Goal: Information Seeking & Learning: Learn about a topic

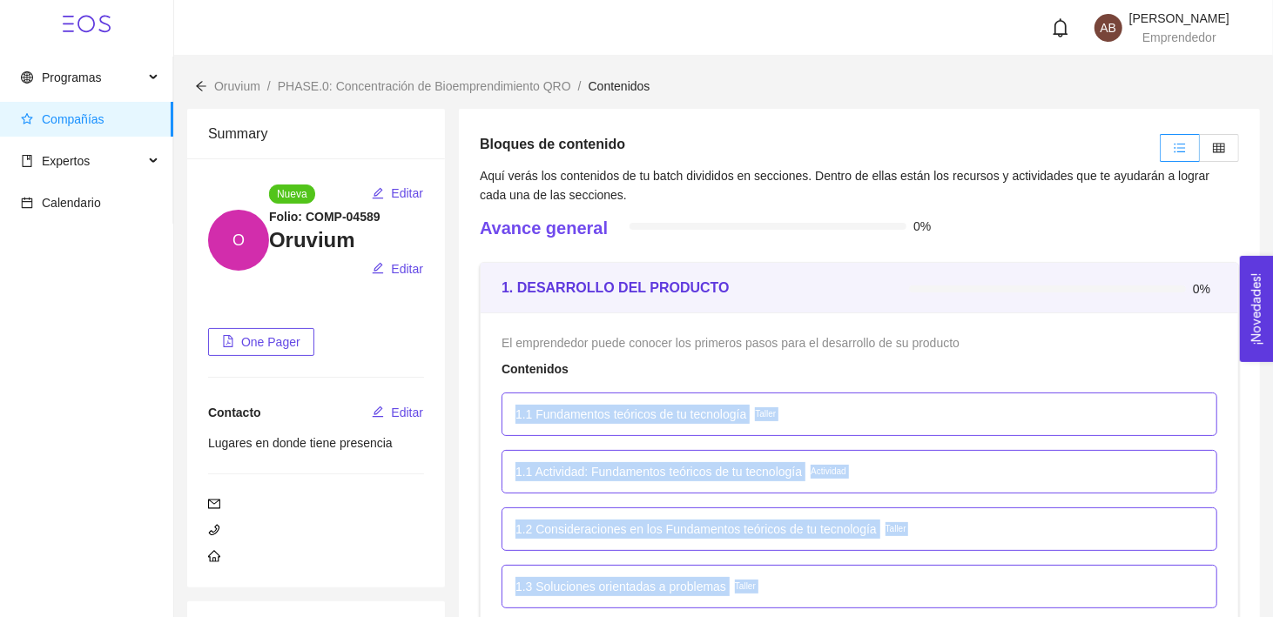
drag, startPoint x: 0, startPoint y: 0, endPoint x: 1033, endPoint y: 381, distance: 1100.7
click at [1033, 381] on div "Programas Compañías Expertos Calendario AB [PERSON_NAME] Emprendedor Oruvium / …" at bounding box center [636, 308] width 1273 height 617
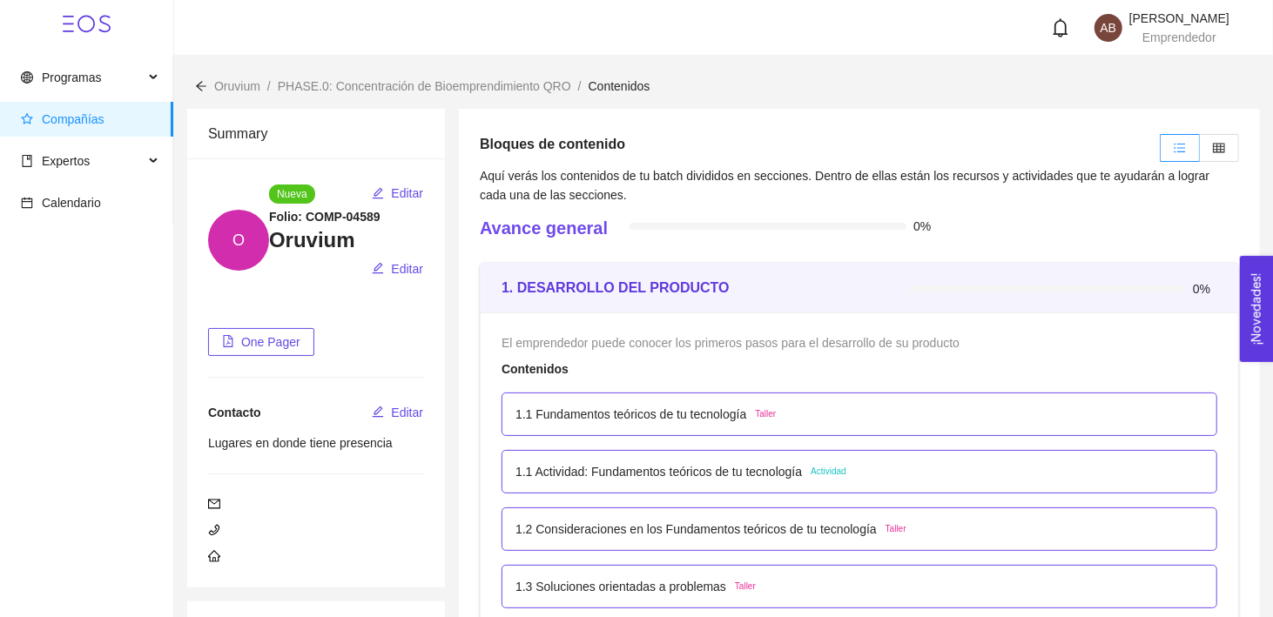
click at [1040, 367] on div "Contenidos" at bounding box center [859, 369] width 716 height 19
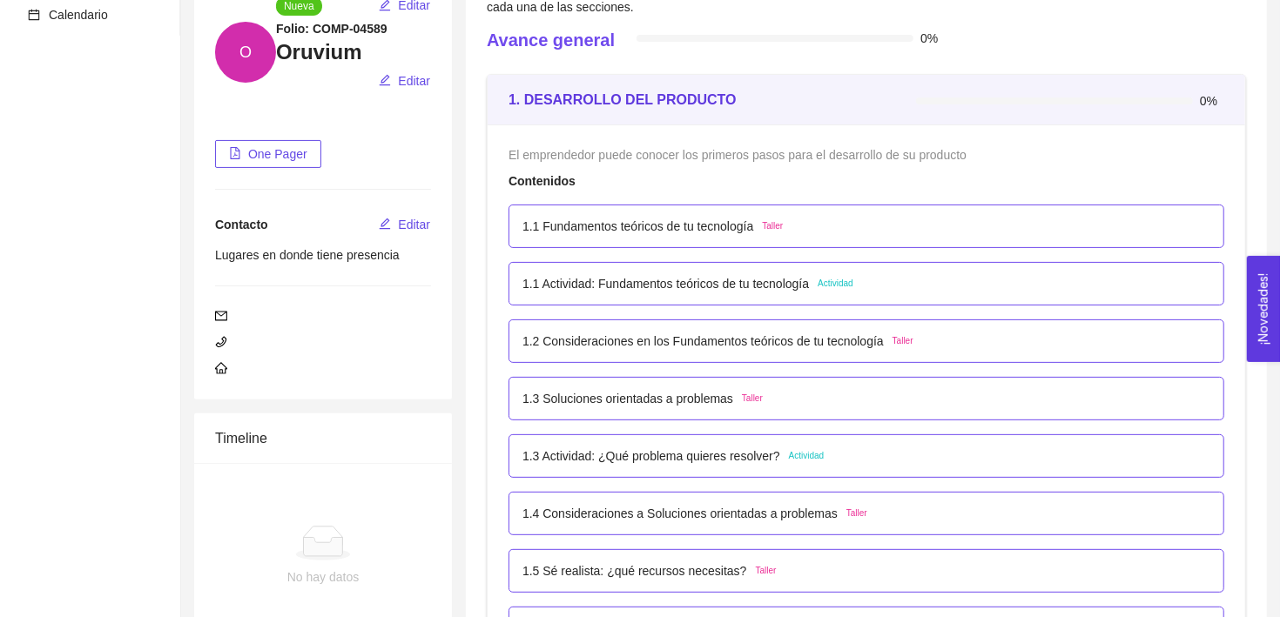
scroll to position [188, 0]
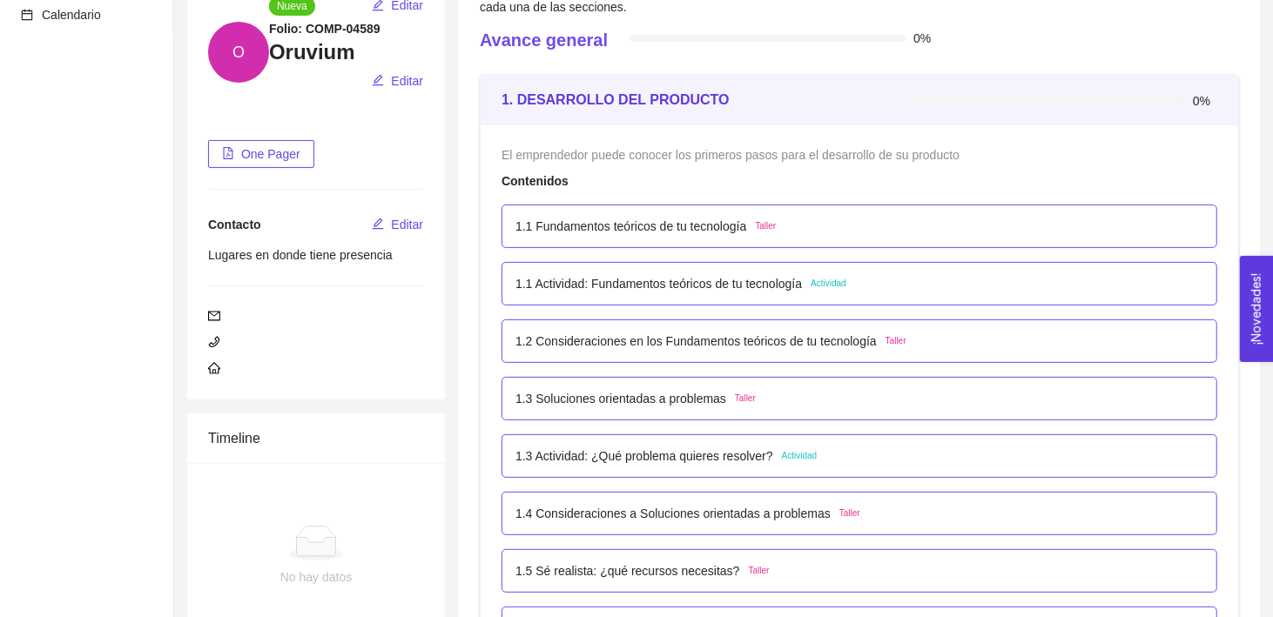
click at [811, 227] on div "1.1 Fundamentos teóricos de tu tecnología Taller" at bounding box center [859, 226] width 688 height 19
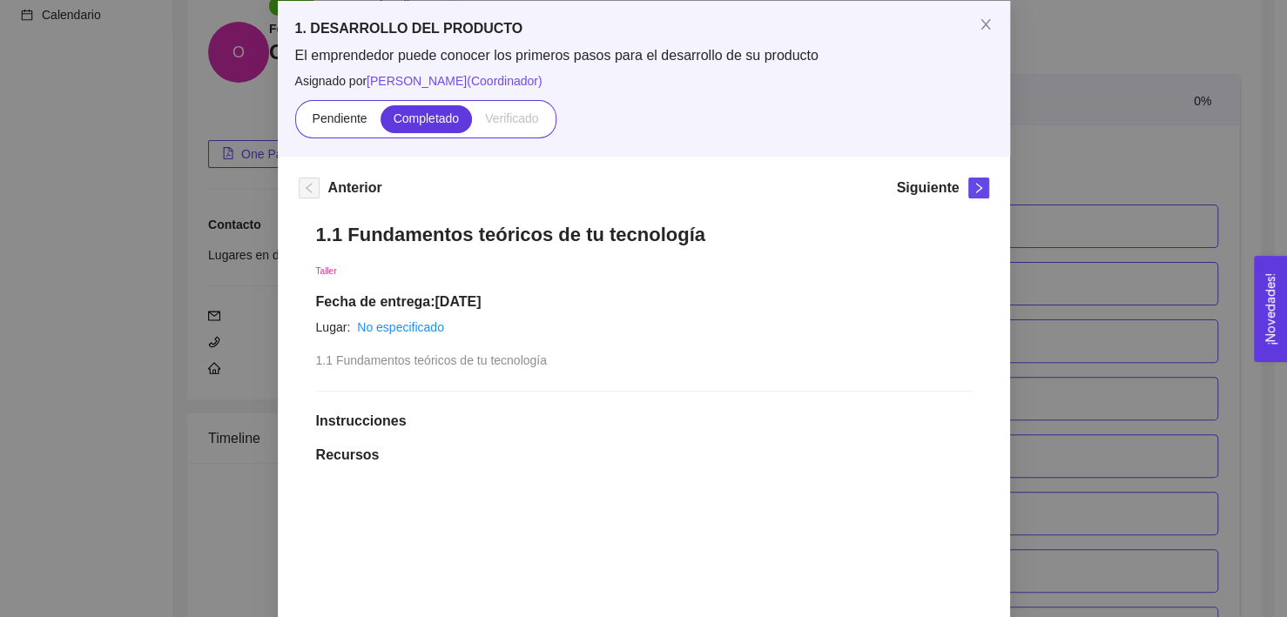
scroll to position [87, 0]
click at [976, 185] on icon "right" at bounding box center [978, 187] width 12 height 12
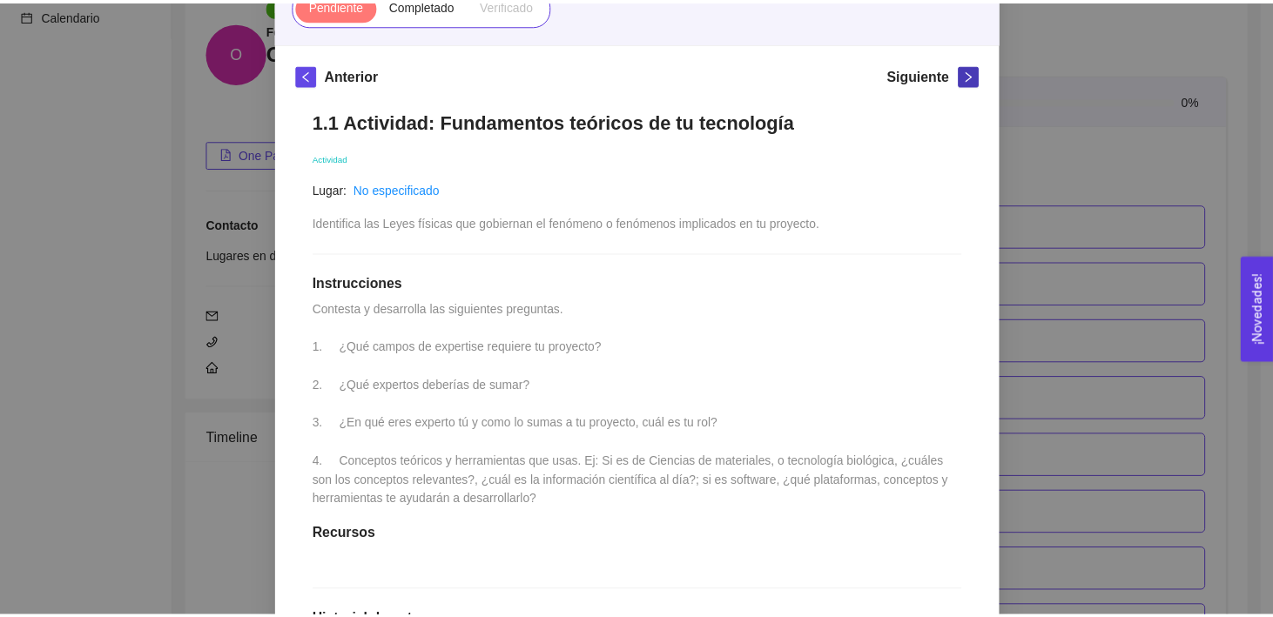
scroll to position [0, 0]
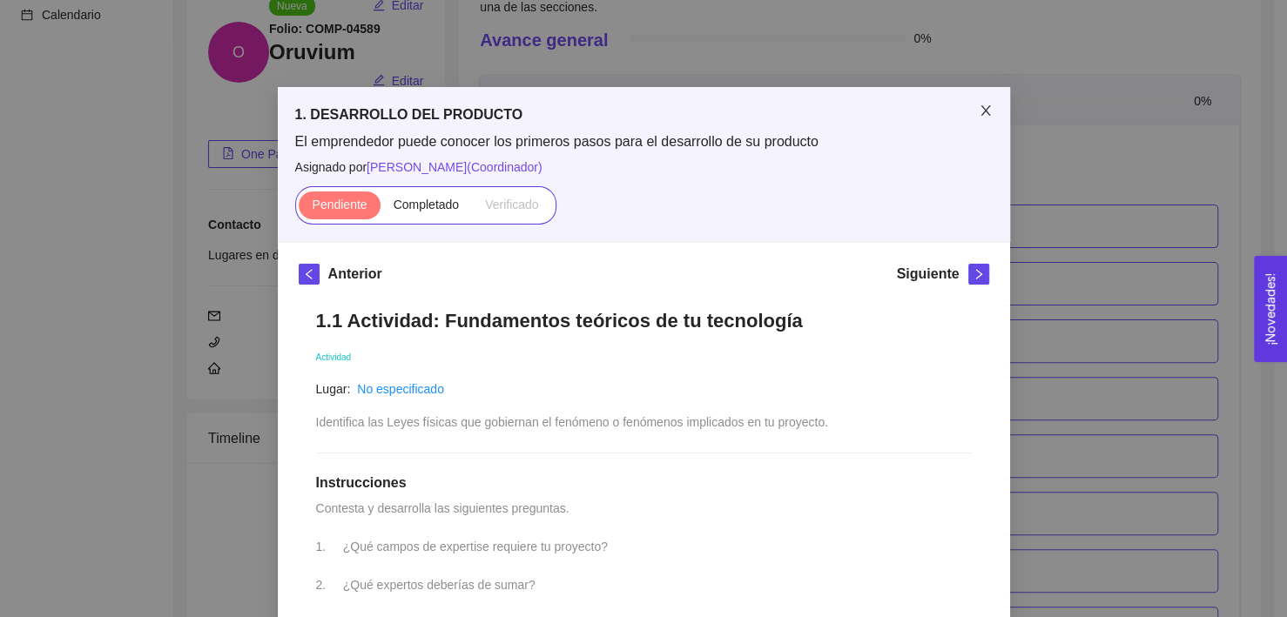
click at [979, 115] on icon "close" at bounding box center [986, 111] width 14 height 14
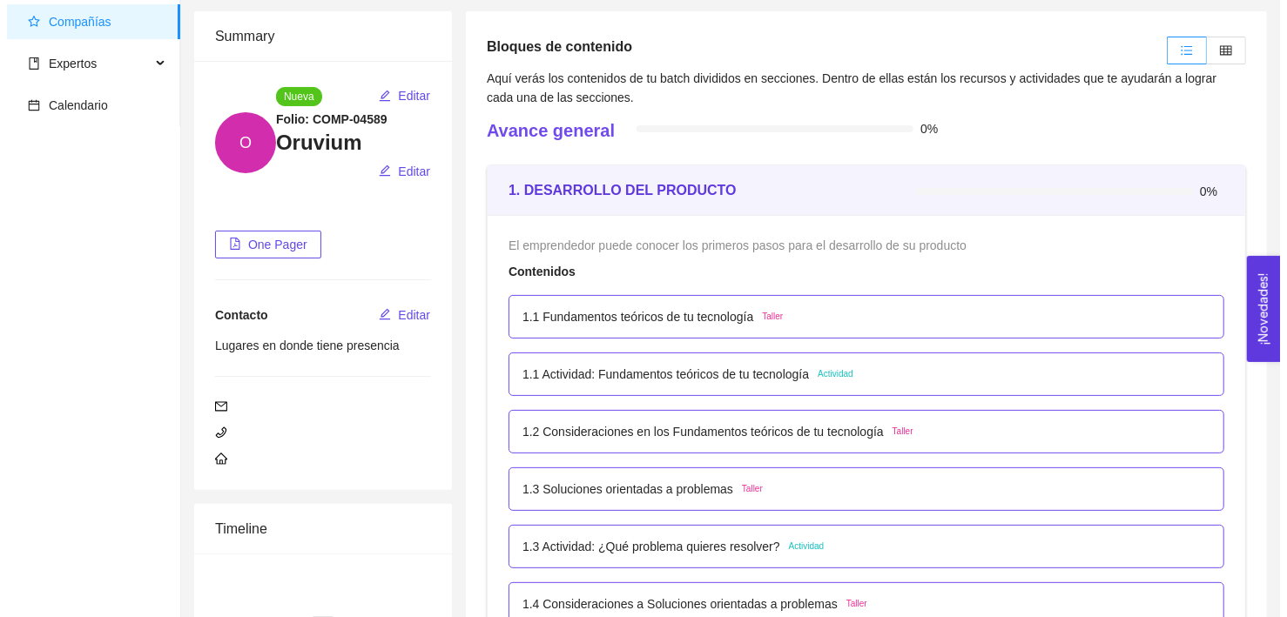
scroll to position [96, 0]
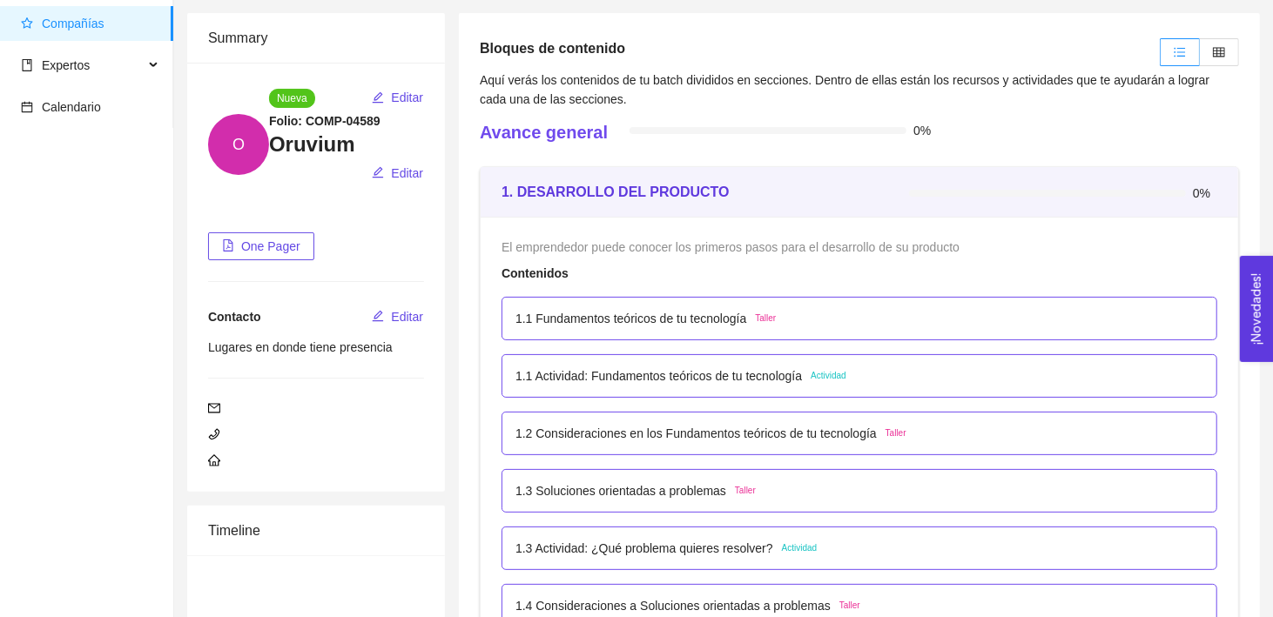
click at [708, 324] on p "1.1 Fundamentos teóricos de tu tecnología" at bounding box center [630, 318] width 231 height 19
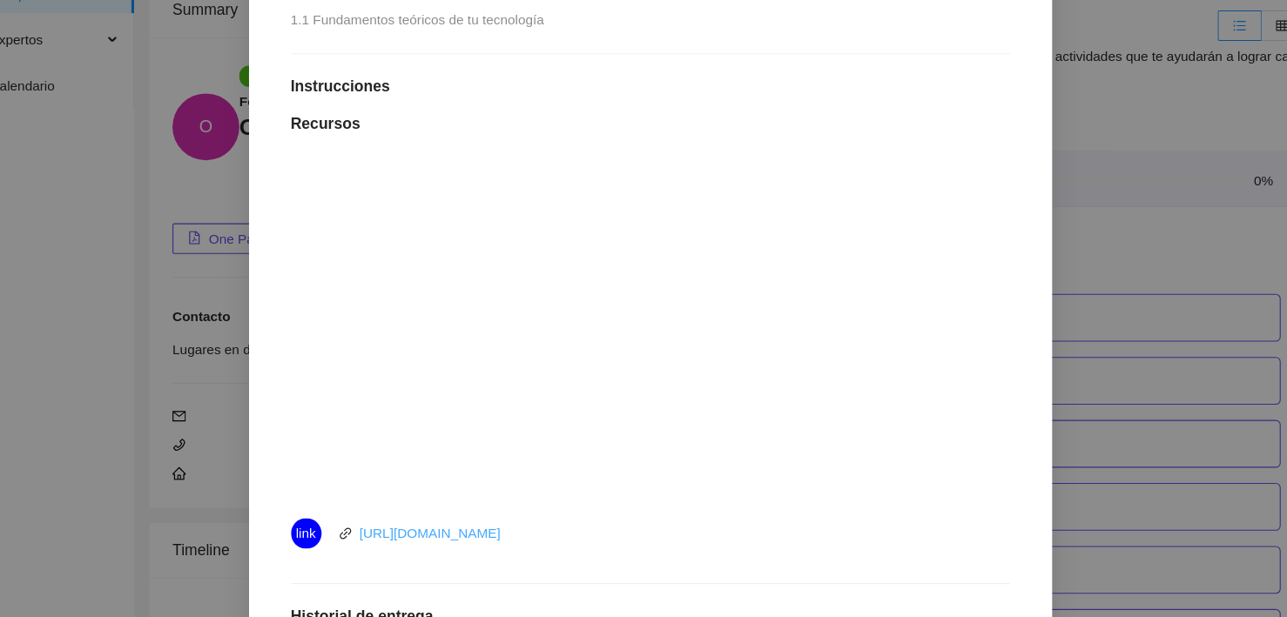
click at [465, 519] on link "[URL][DOMAIN_NAME]" at bounding box center [443, 515] width 129 height 14
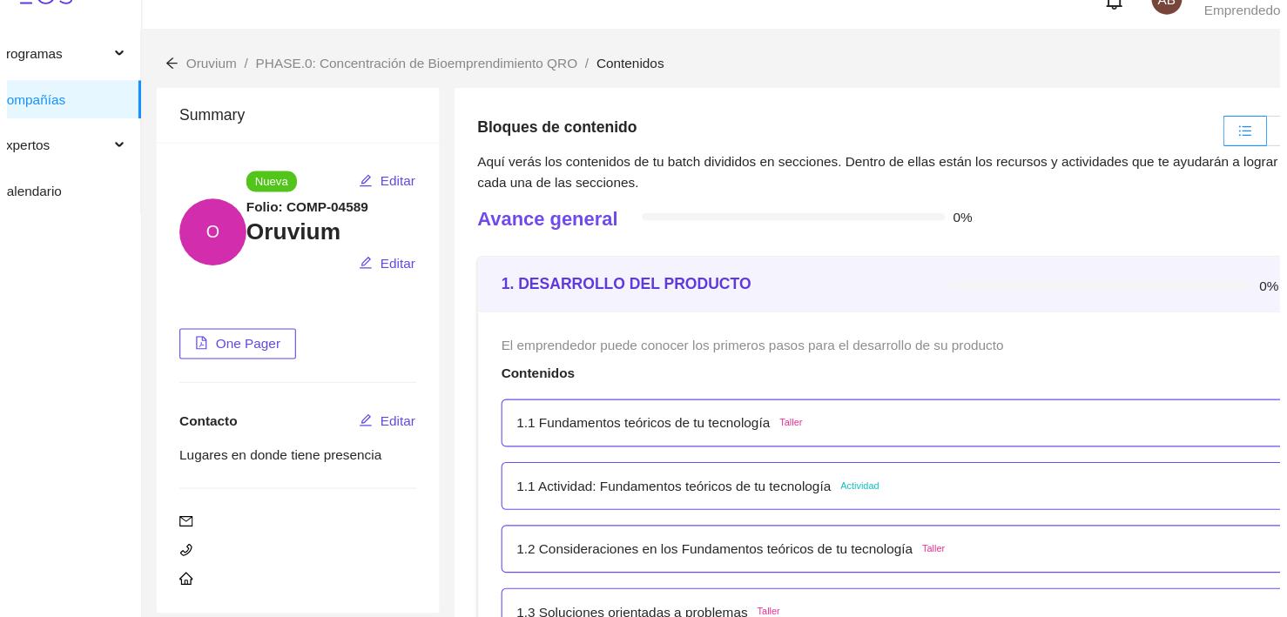
scroll to position [55, 0]
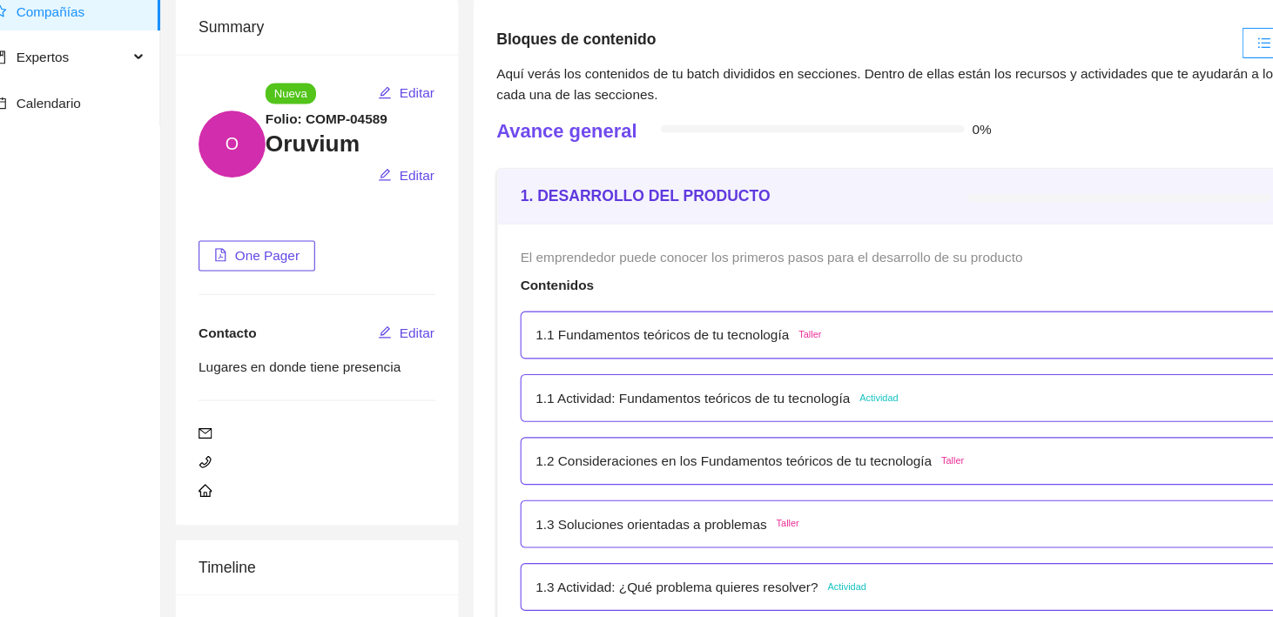
click at [677, 364] on p "1.1 Fundamentos teóricos de tu tecnología" at bounding box center [630, 359] width 231 height 19
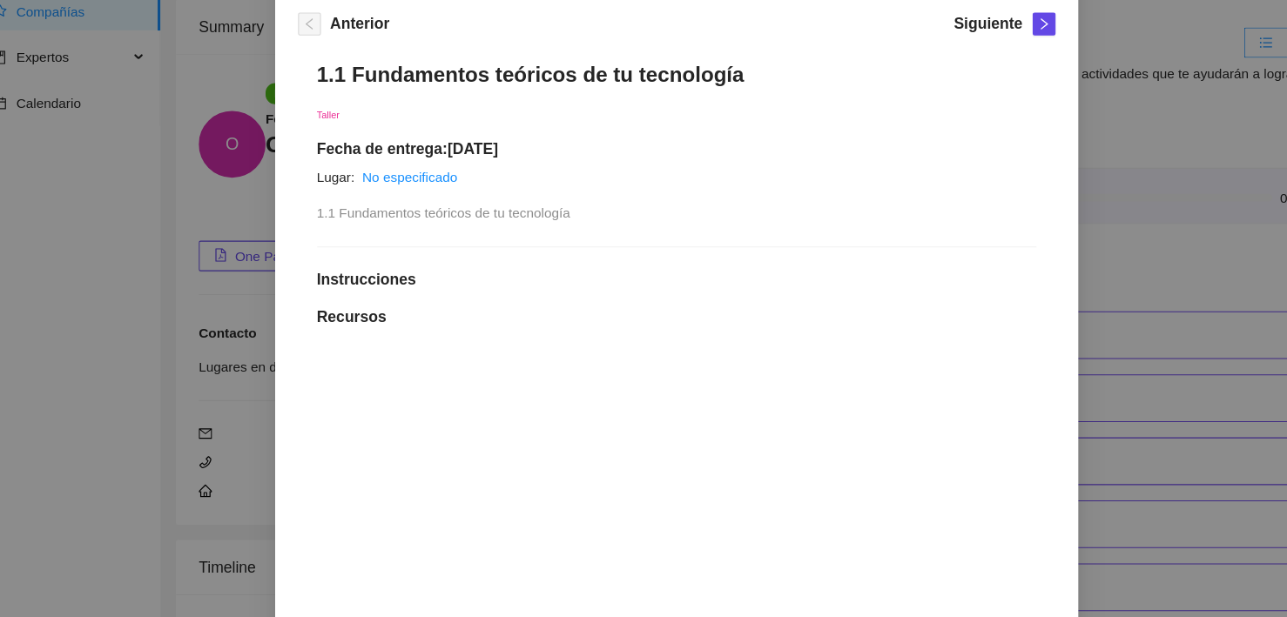
scroll to position [0, 0]
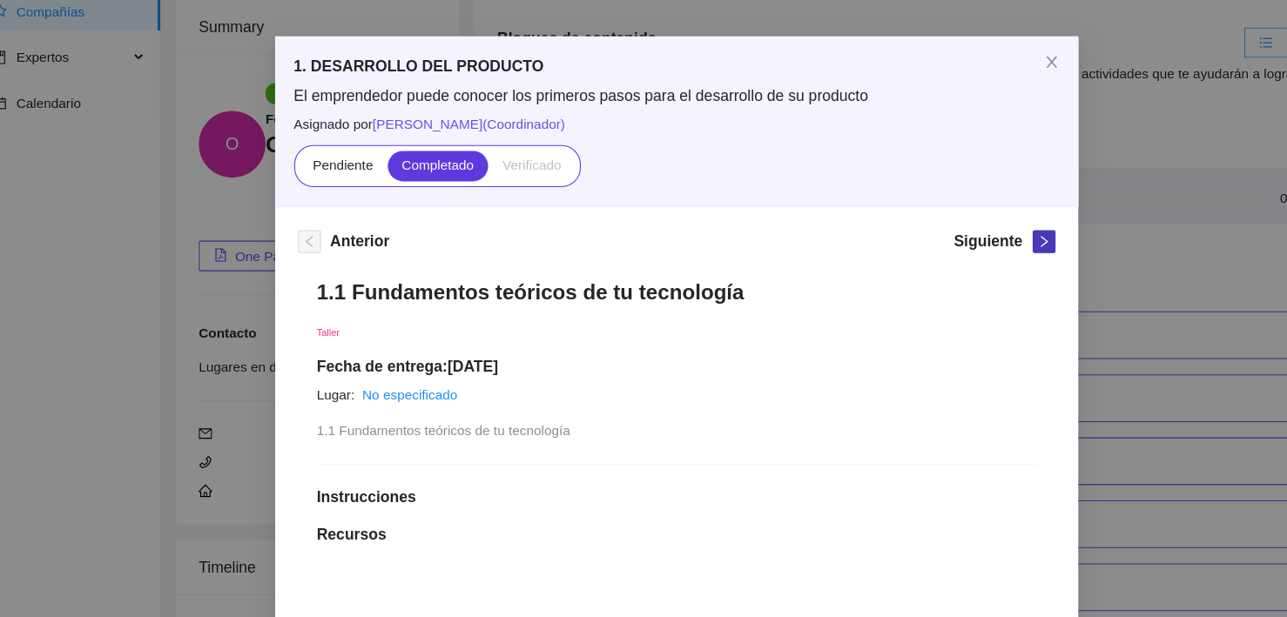
click at [974, 271] on icon "right" at bounding box center [978, 274] width 12 height 12
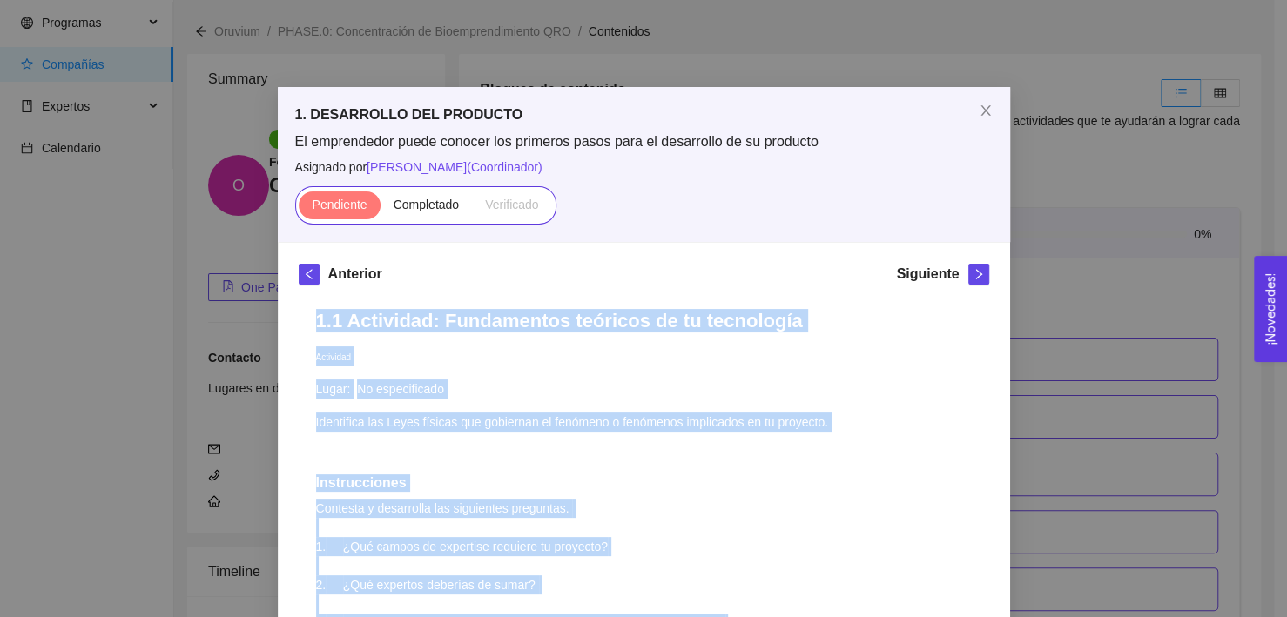
drag, startPoint x: 554, startPoint y: 445, endPoint x: 288, endPoint y: 318, distance: 294.4
copy div "1.1 Actividad: Fundamentos teóricos de tu tecnología Actividad Lugar: No especi…"
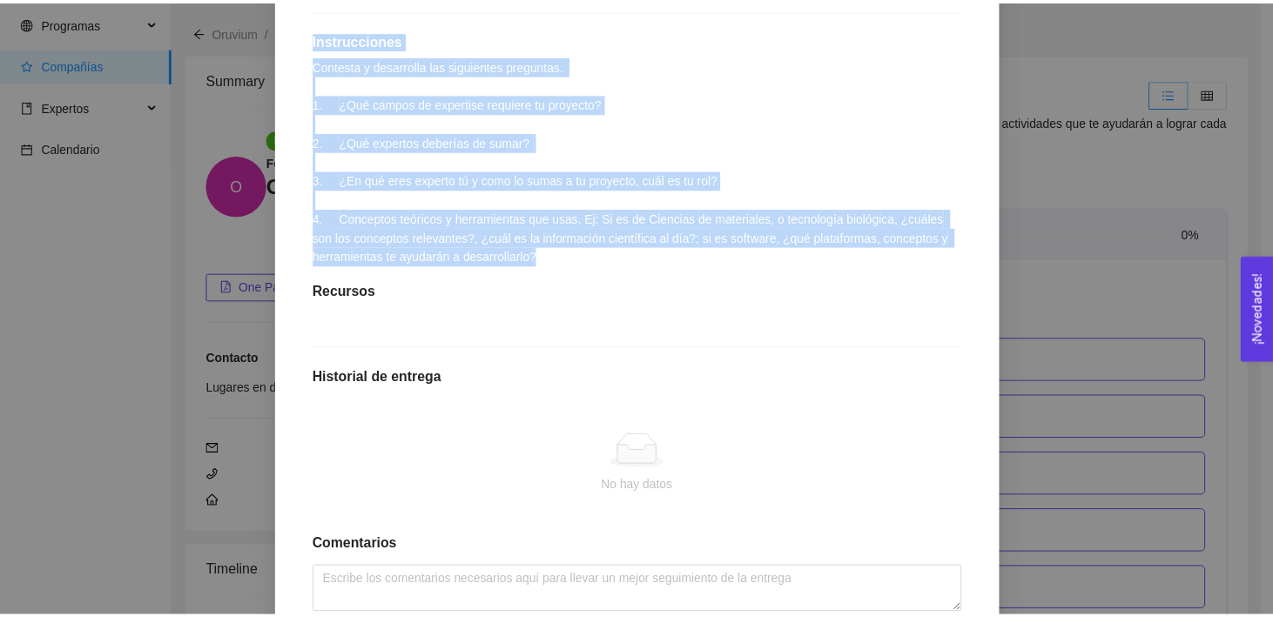
scroll to position [475, 0]
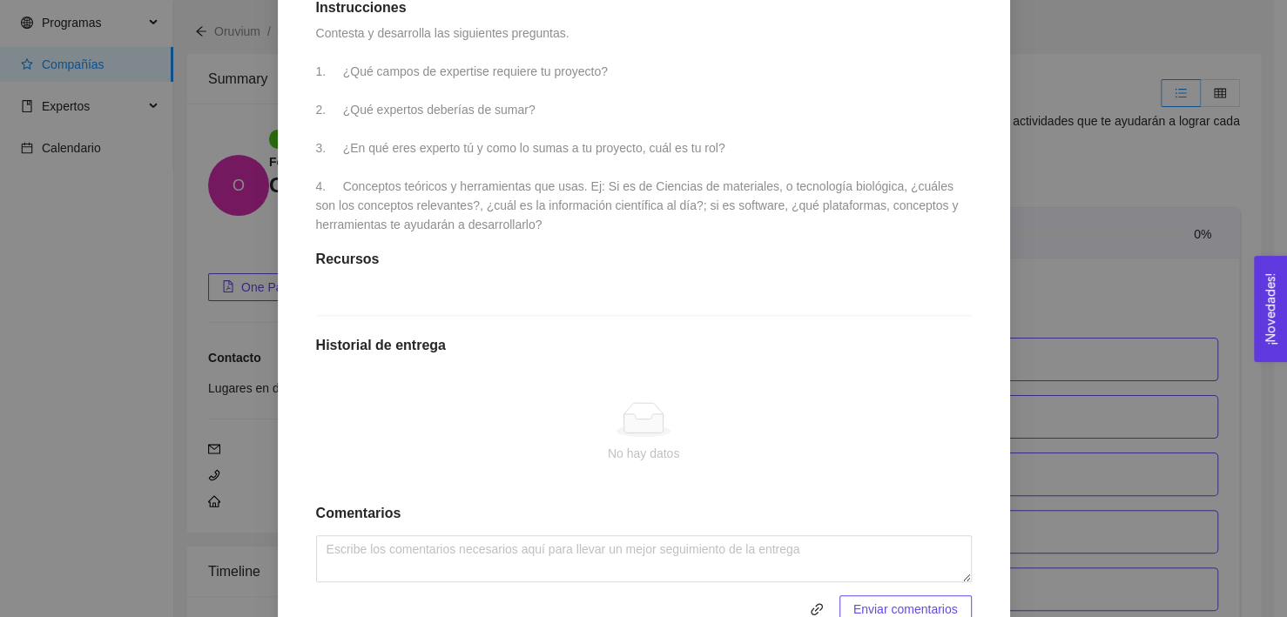
click at [1162, 293] on div "1. DESARROLLO DEL PRODUCTO El emprendedor puede conocer los primeros pasos para…" at bounding box center [643, 308] width 1287 height 617
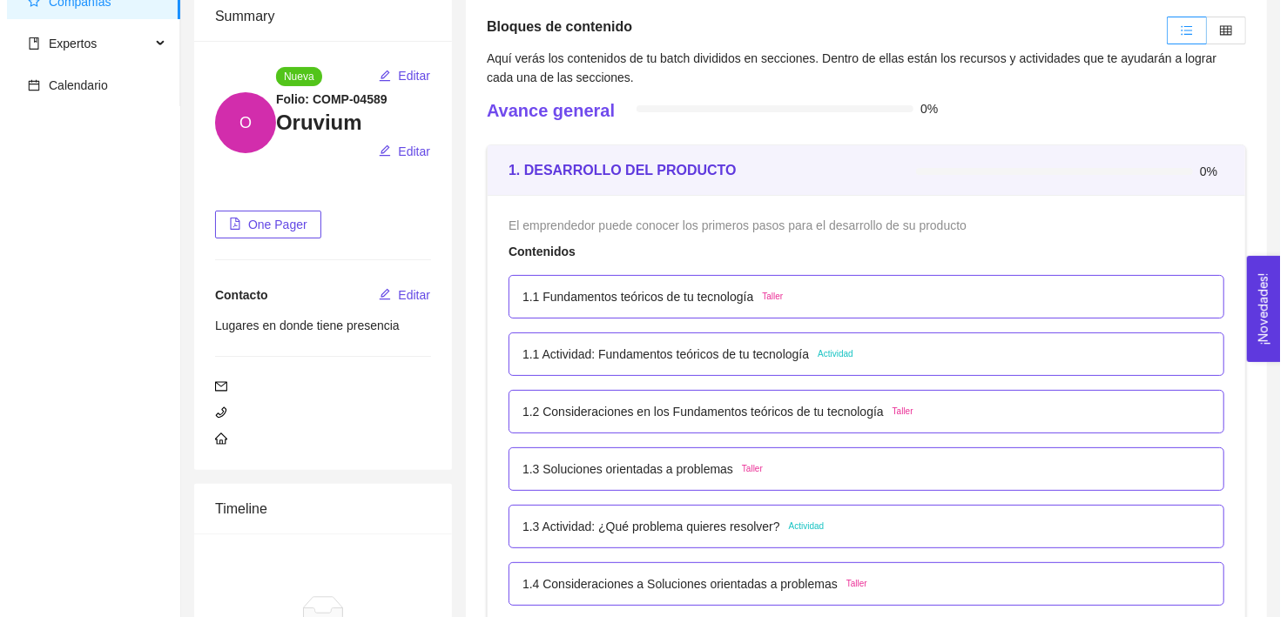
scroll to position [118, 0]
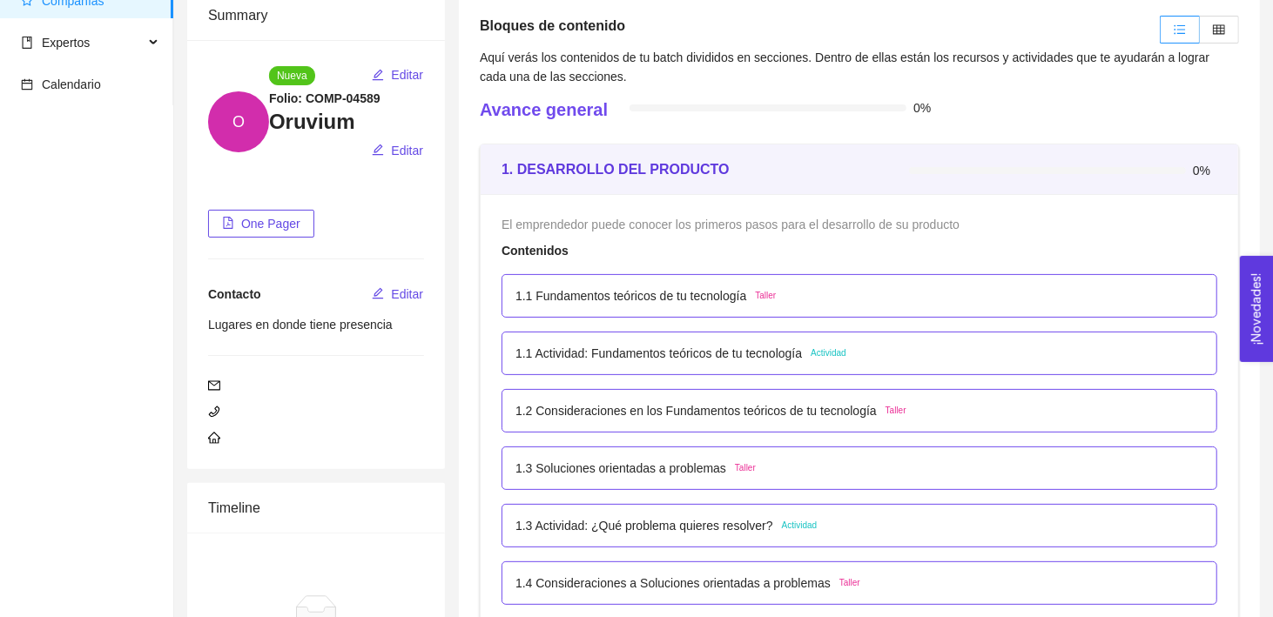
click at [587, 416] on p "1.2 Consideraciones en los Fundamentos teóricos de tu tecnología" at bounding box center [695, 410] width 361 height 19
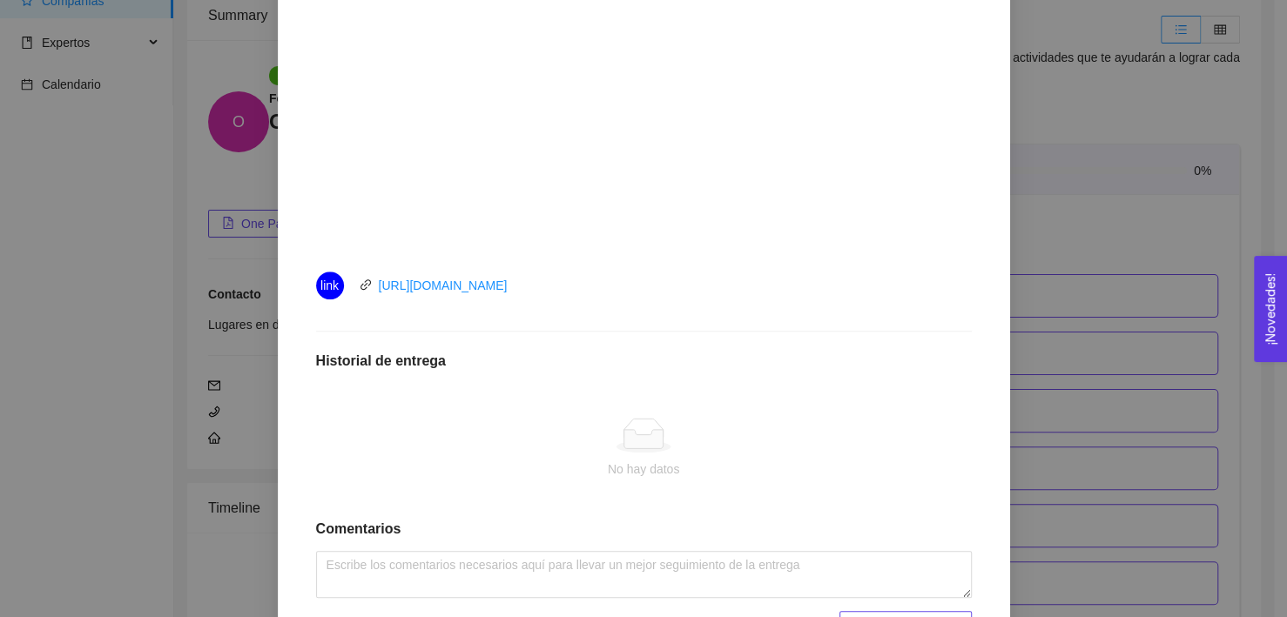
scroll to position [703, 0]
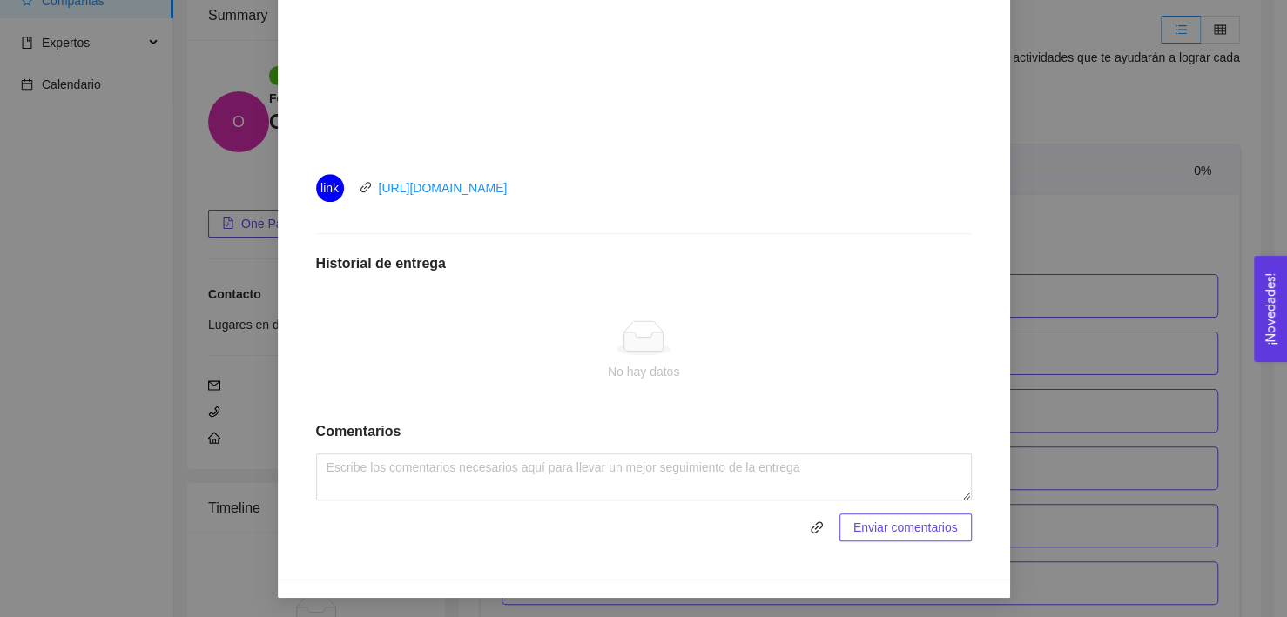
click at [631, 351] on ellipse at bounding box center [643, 350] width 54 height 12
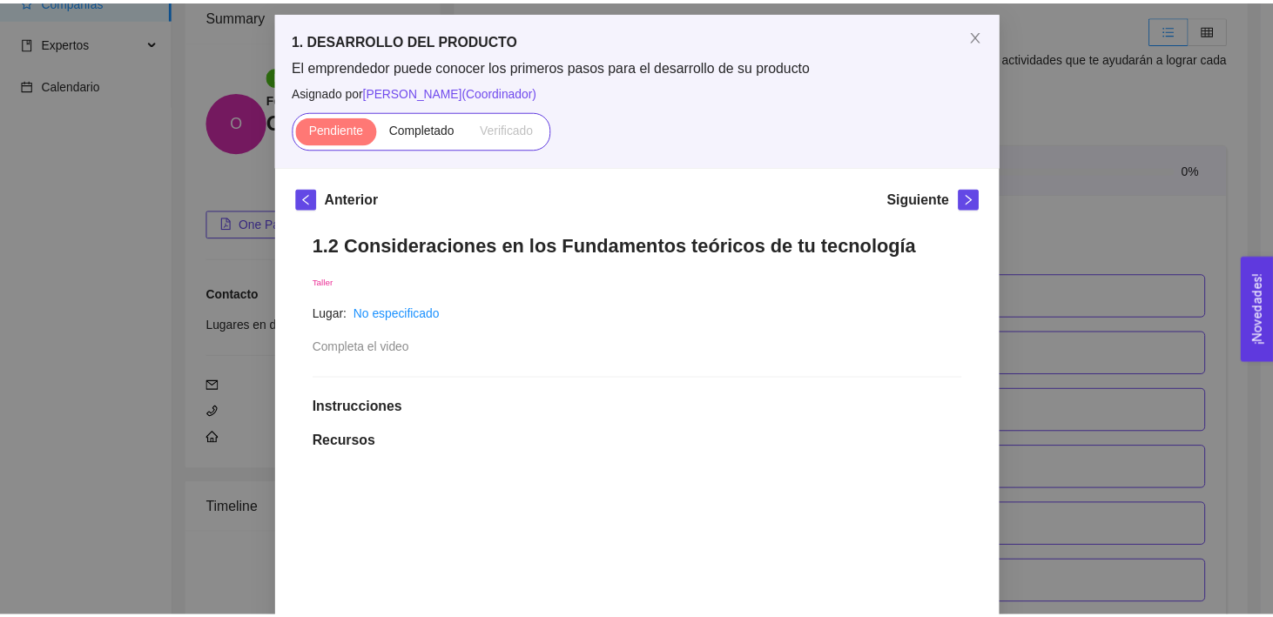
scroll to position [0, 0]
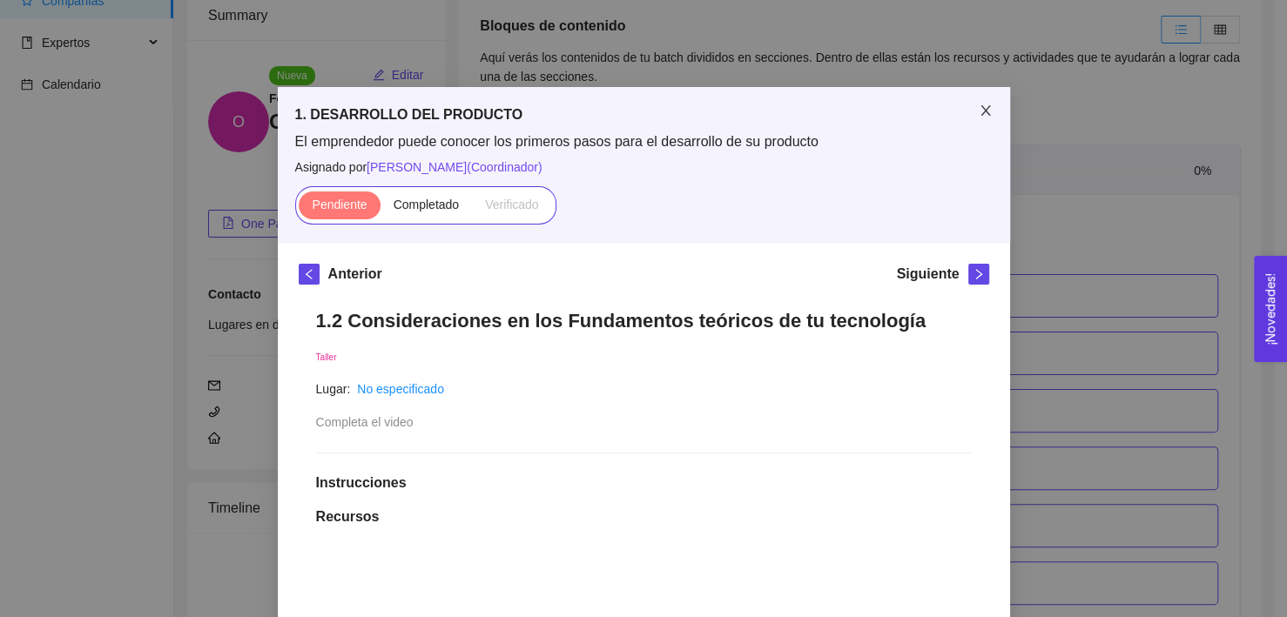
click at [991, 109] on span "Close" at bounding box center [985, 111] width 49 height 49
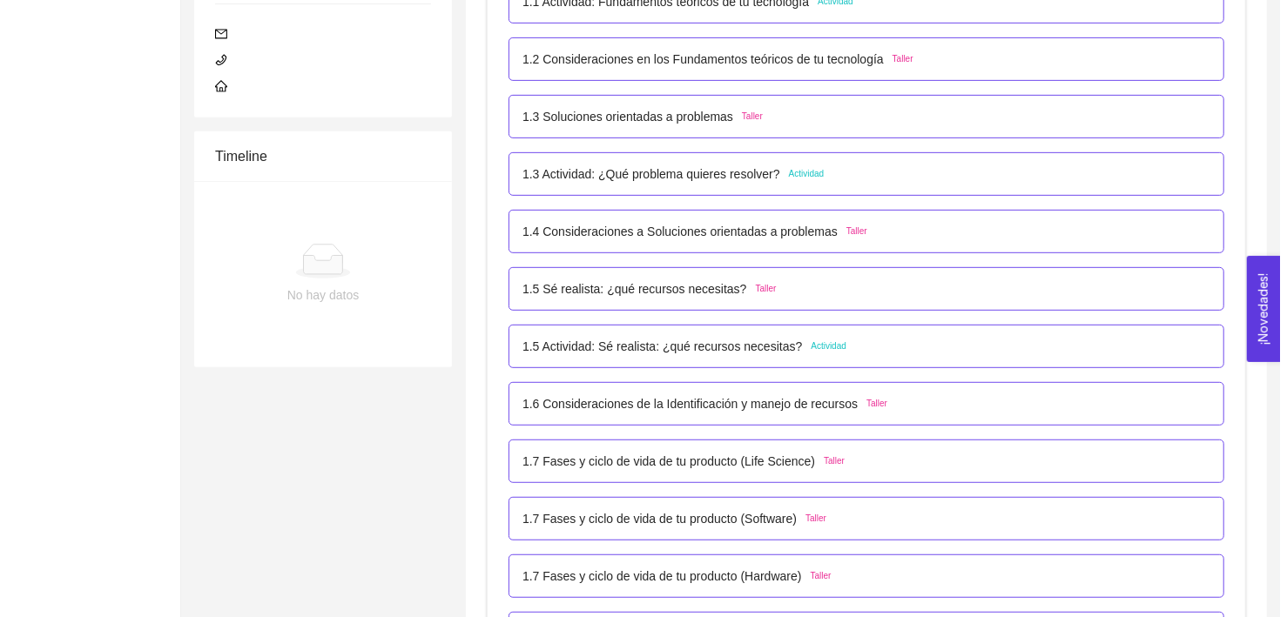
scroll to position [6, 0]
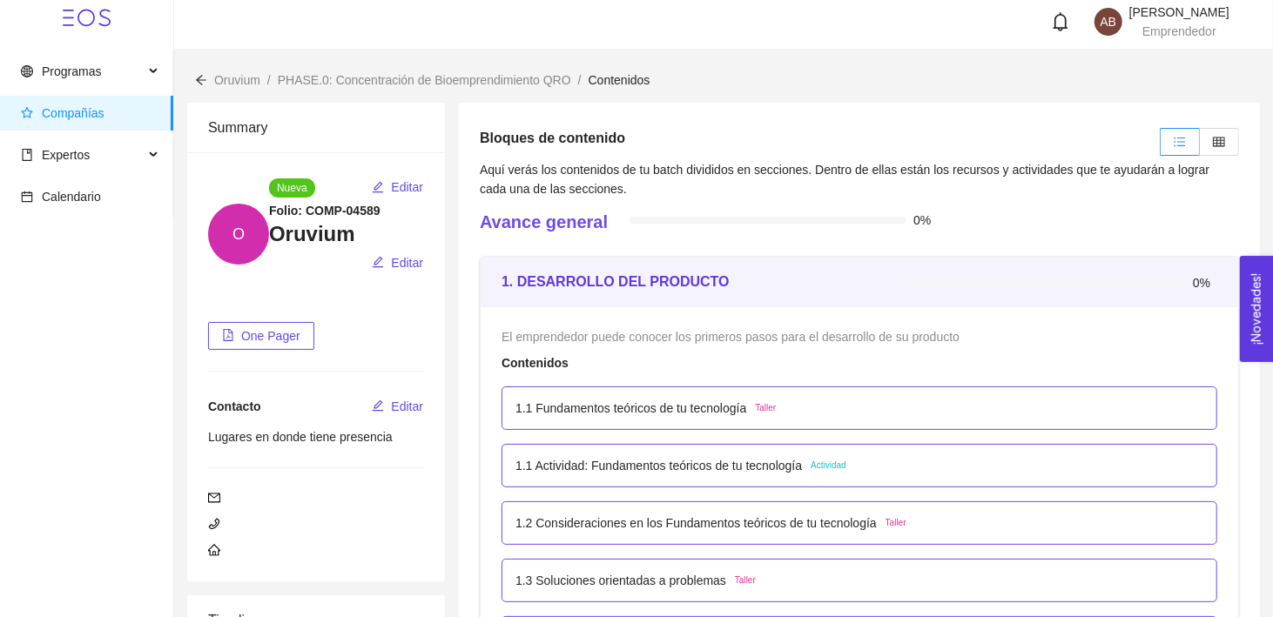
click at [862, 465] on div "1.1 Actividad: Fundamentos teóricos de tu tecnología Actividad" at bounding box center [859, 465] width 688 height 19
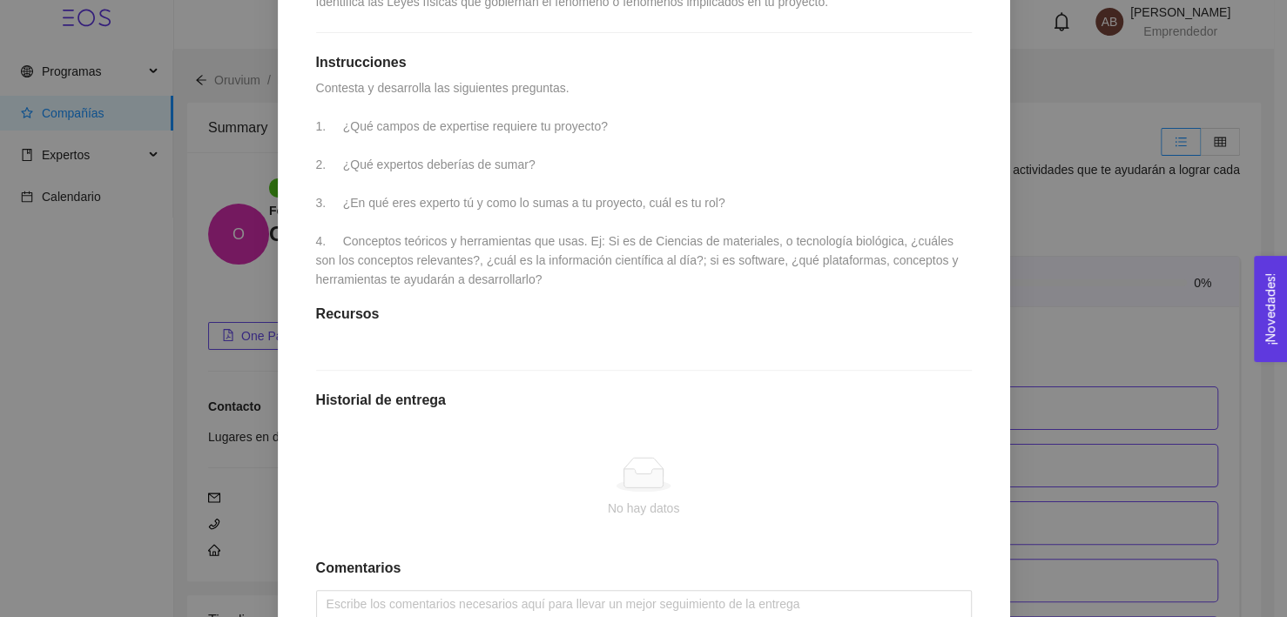
scroll to position [421, 0]
click at [623, 478] on icon at bounding box center [644, 473] width 56 height 35
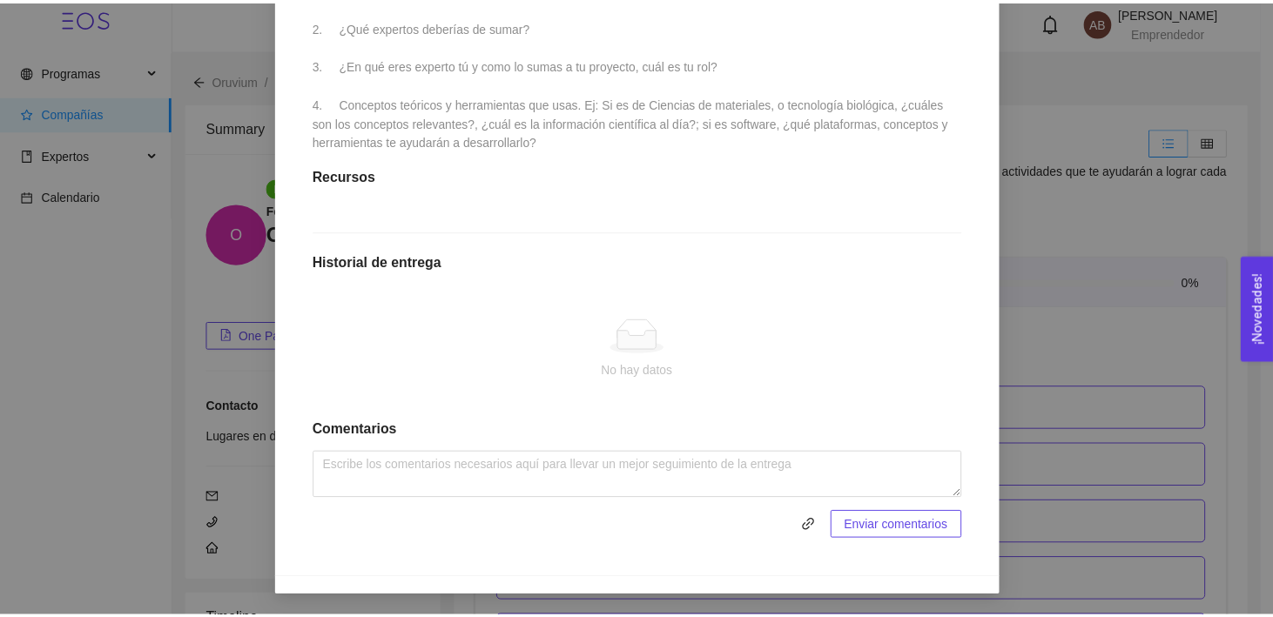
scroll to position [0, 0]
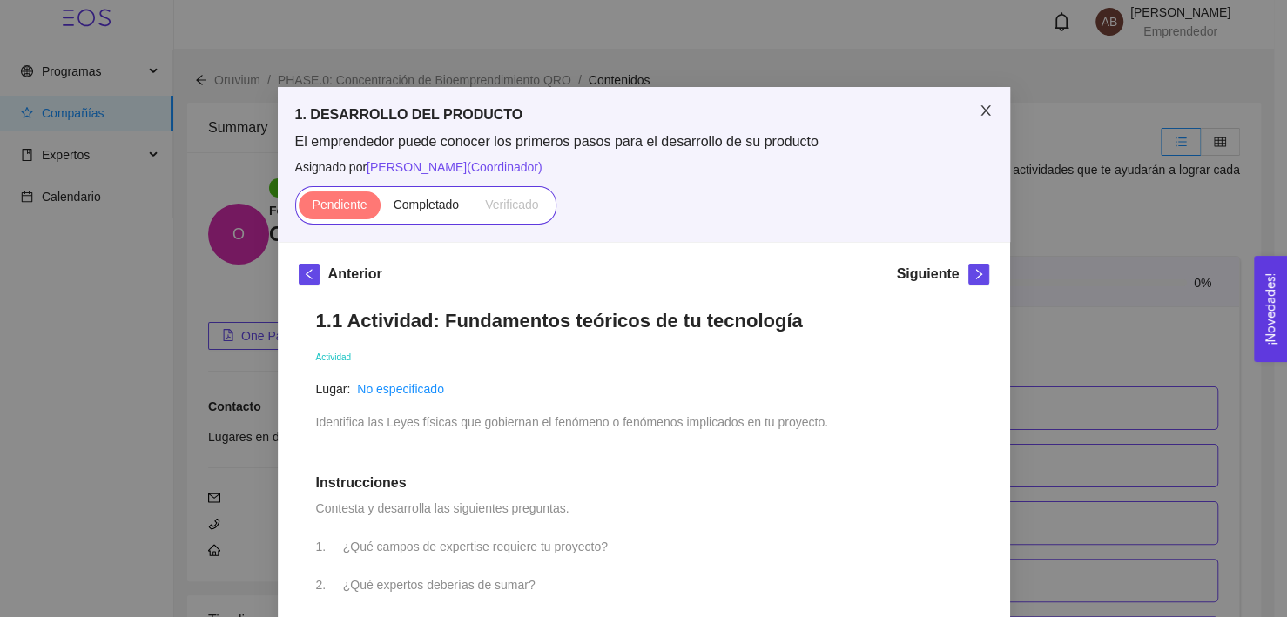
click at [982, 115] on icon "close" at bounding box center [985, 110] width 10 height 10
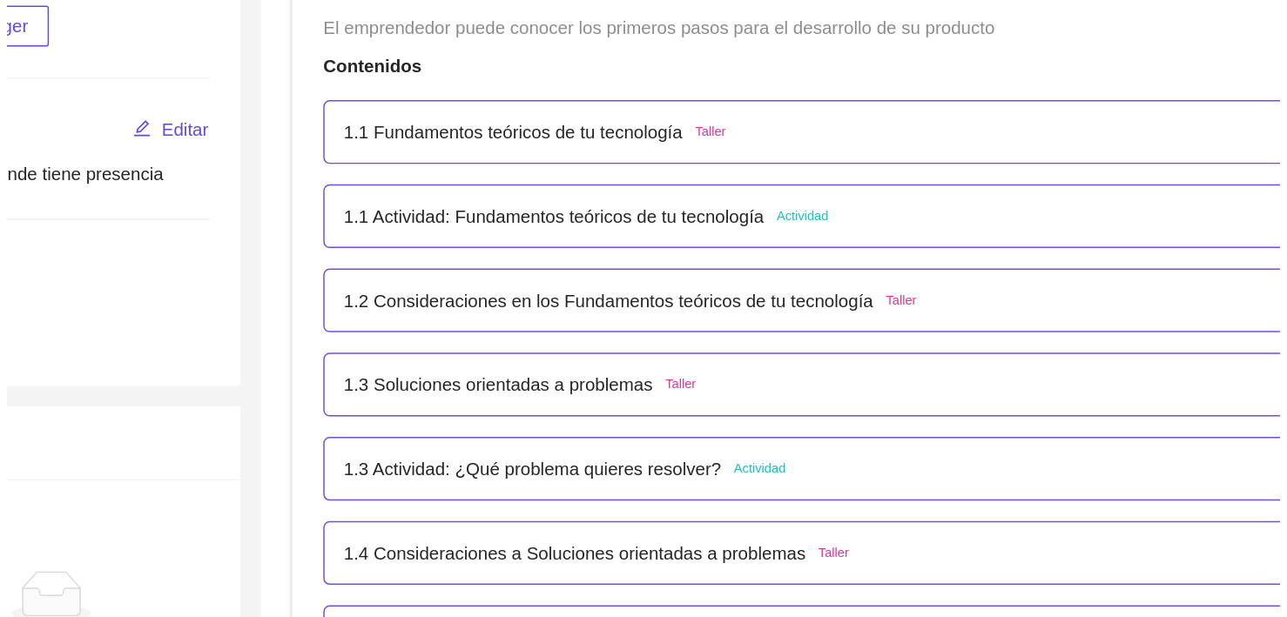
scroll to position [222, 0]
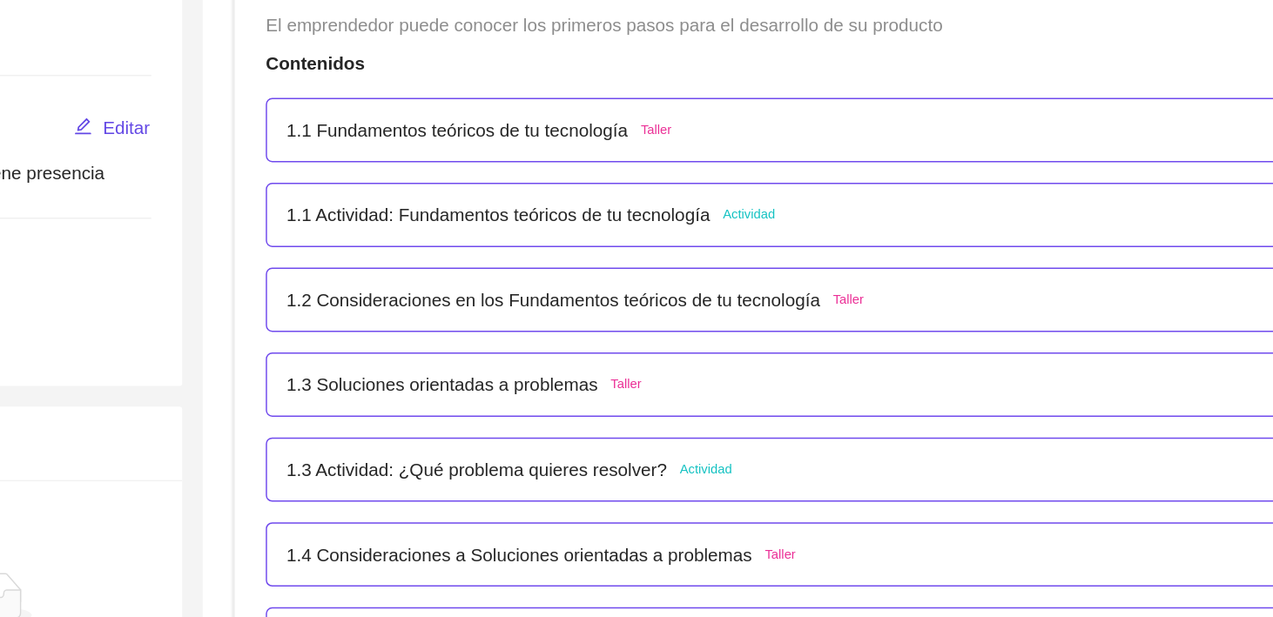
click at [658, 427] on p "1.3 Actividad: ¿Qué problema quieres resolver?" at bounding box center [644, 422] width 258 height 19
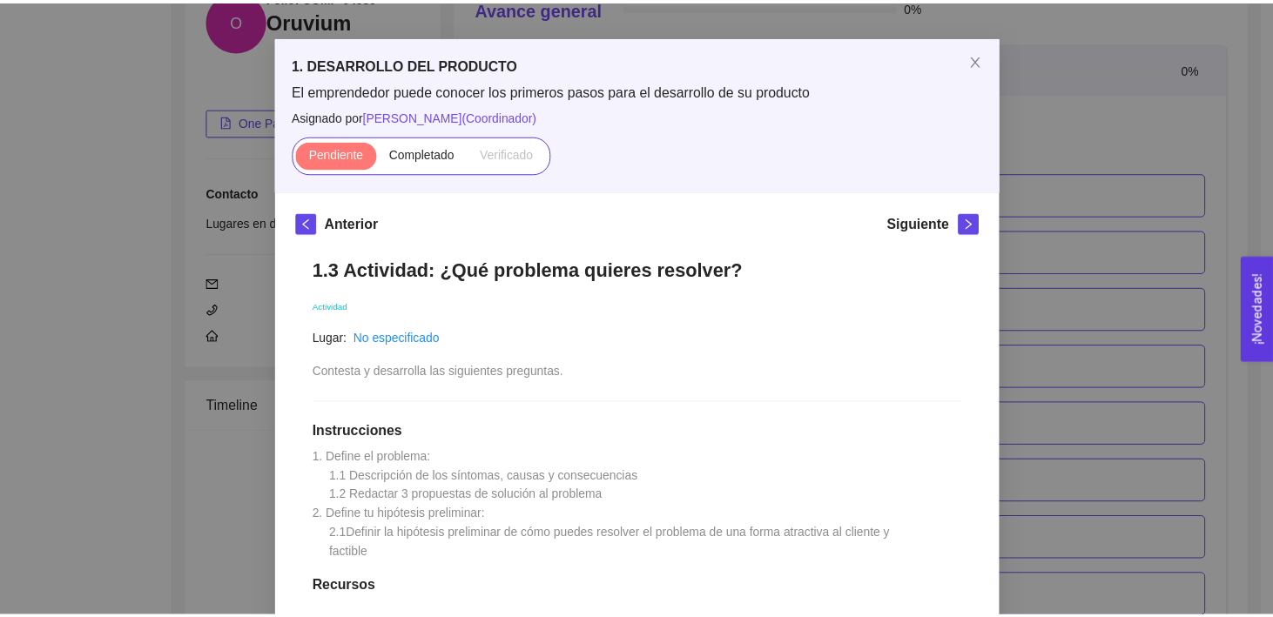
scroll to position [0, 0]
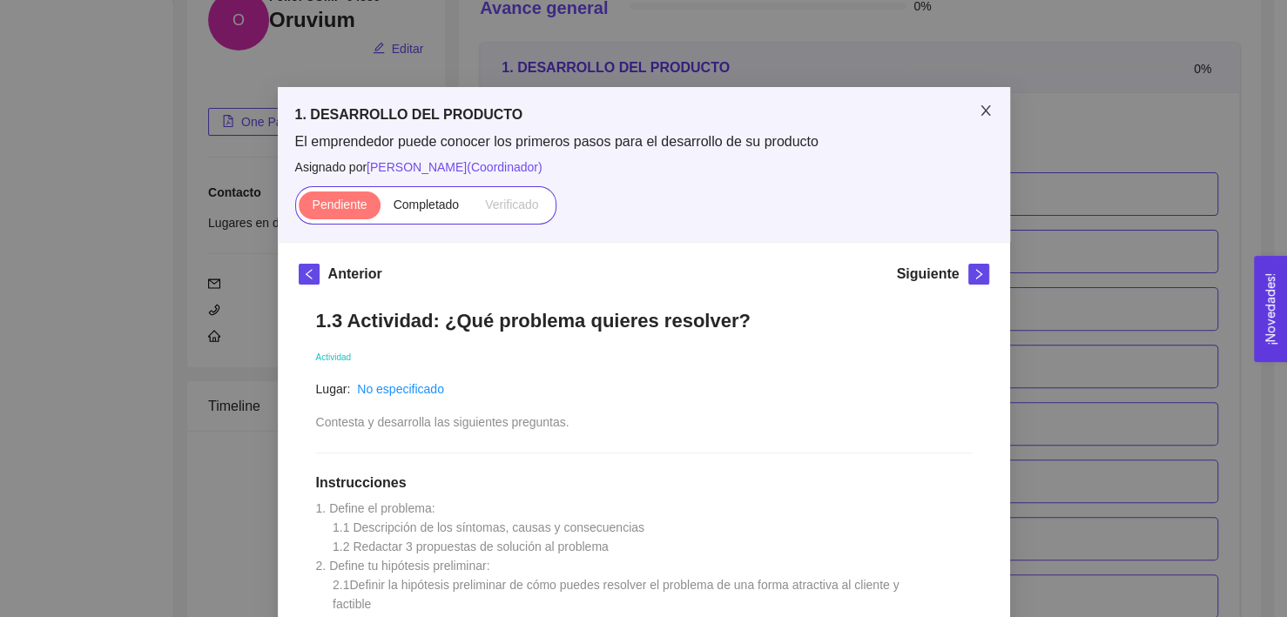
click at [973, 118] on span "Close" at bounding box center [985, 111] width 49 height 49
